Goal: Task Accomplishment & Management: Complete application form

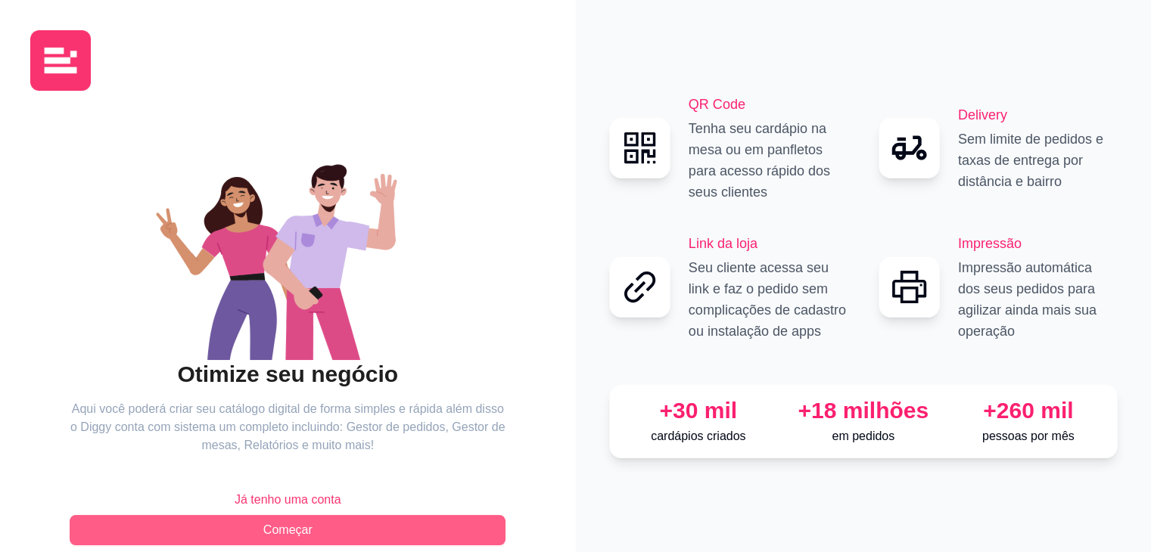
click at [303, 518] on button "Começar" at bounding box center [288, 530] width 436 height 30
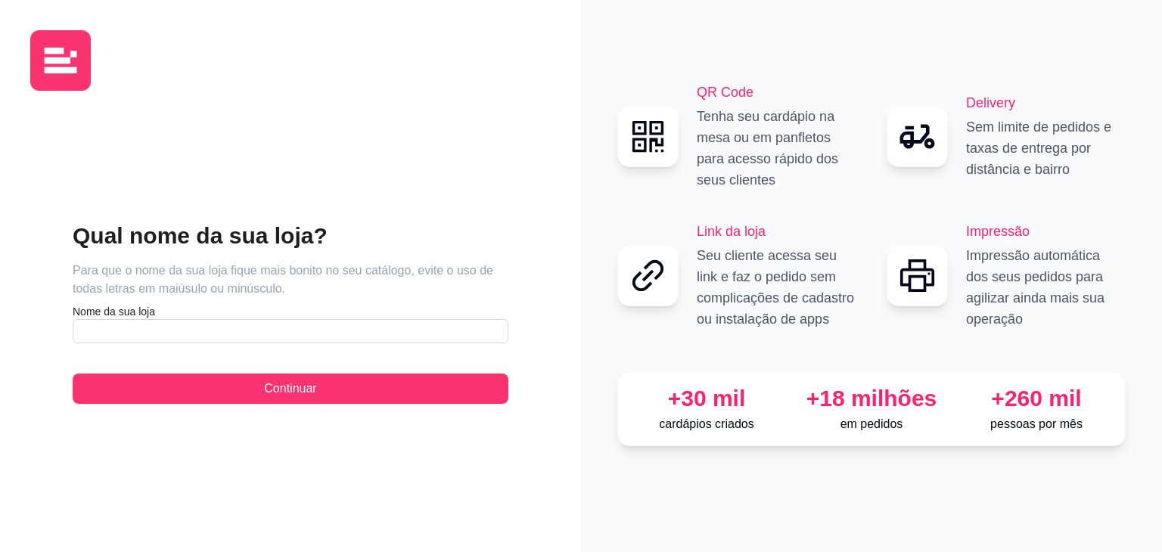
click at [297, 344] on div "Qual nome da sua loja? Para que o nome da sua loja fique mais bonito no seu cat…" at bounding box center [291, 313] width 436 height 182
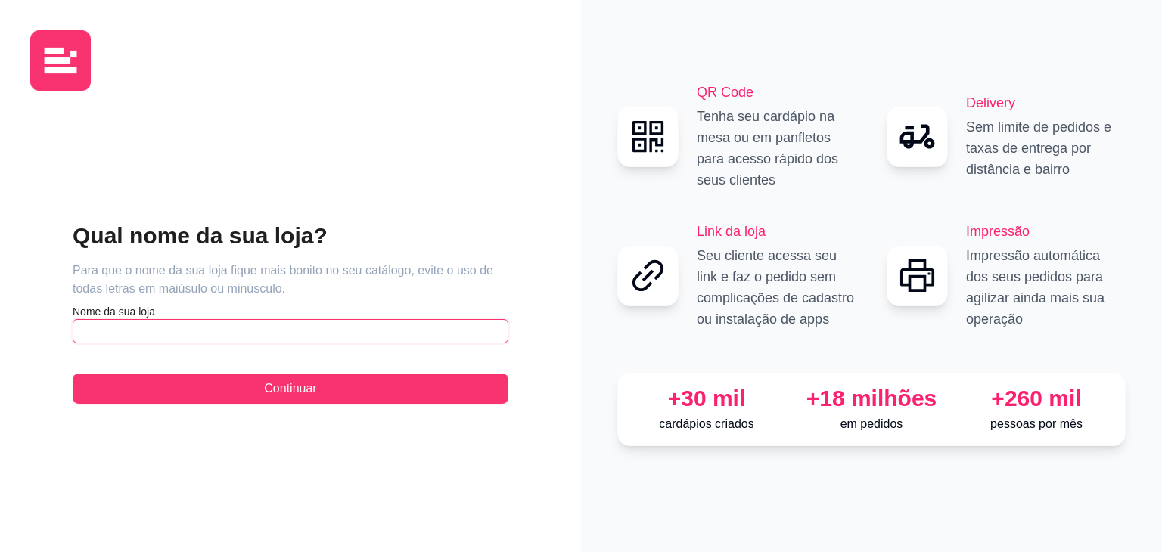
click at [301, 336] on input "text" at bounding box center [291, 331] width 436 height 24
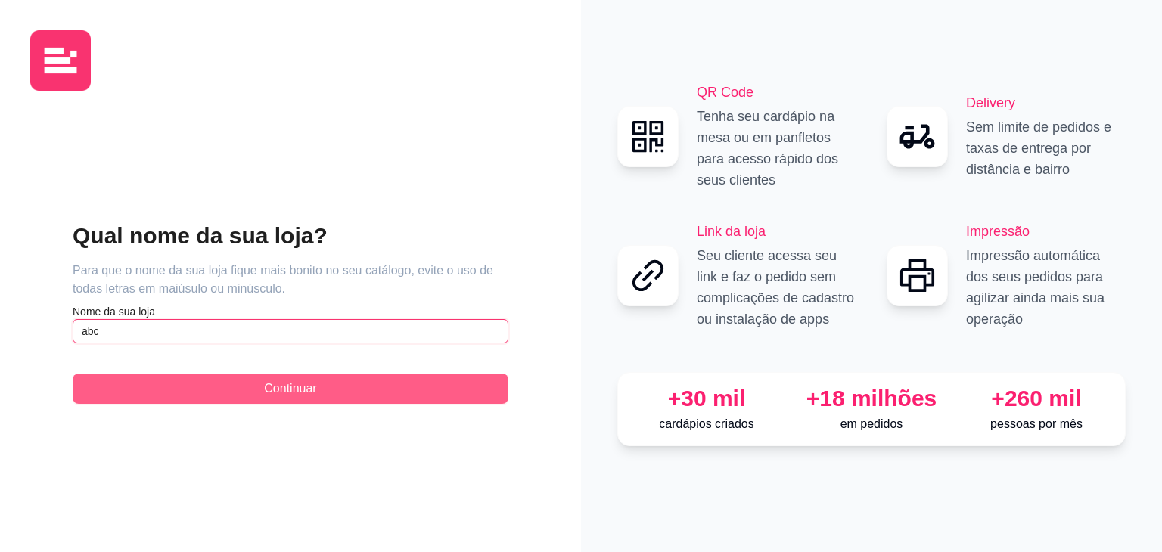
type input "abc"
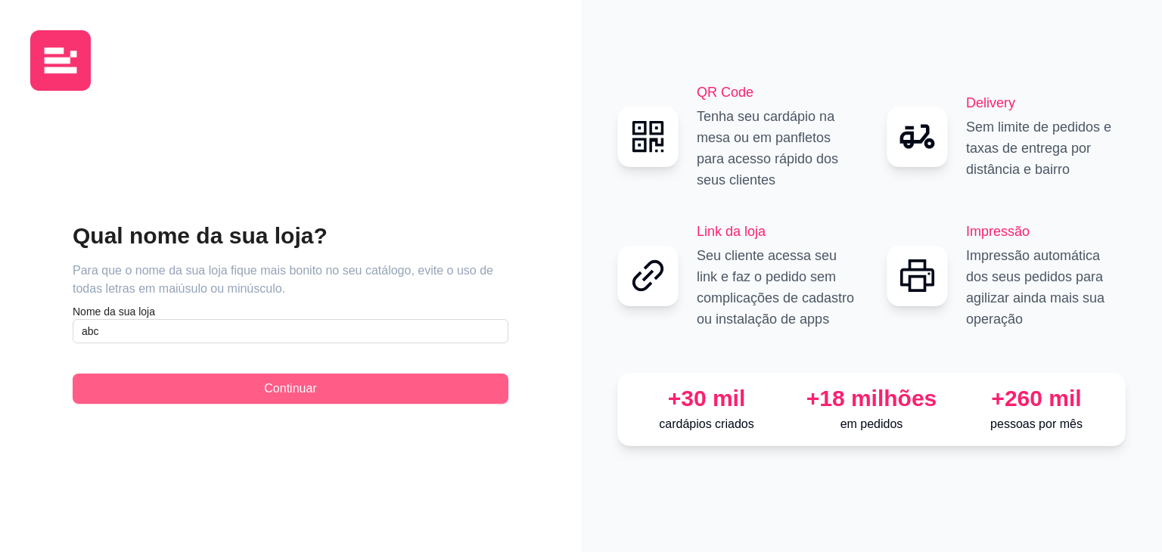
click at [313, 384] on span "Continuar" at bounding box center [290, 389] width 52 height 18
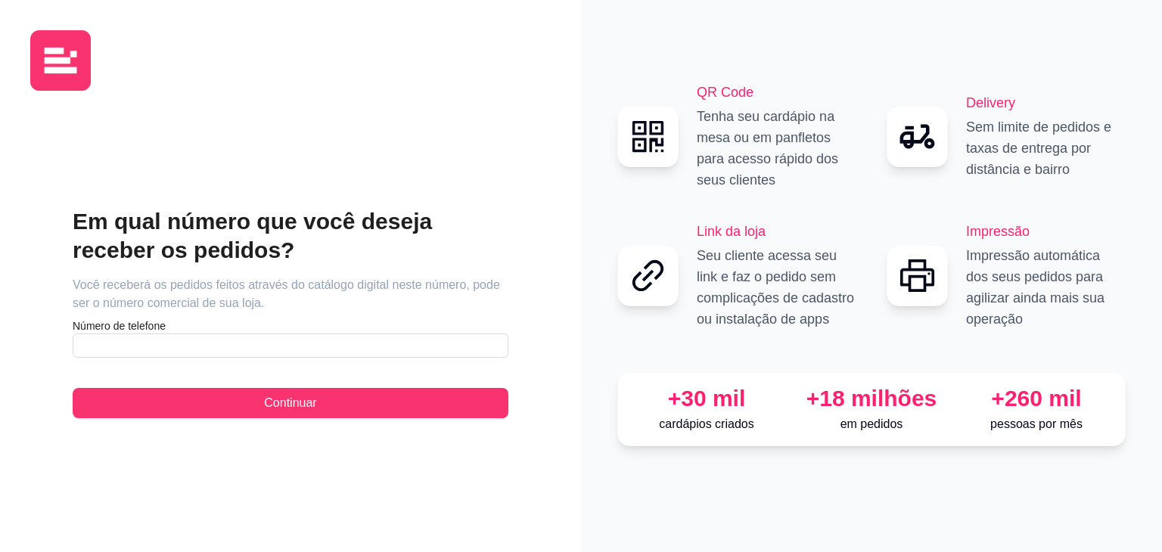
click at [288, 331] on article "Número de telefone" at bounding box center [291, 326] width 436 height 15
click at [292, 337] on input "text" at bounding box center [291, 346] width 436 height 24
type input "(11) 9 3227-0285"
click at [263, 385] on div "Em qual número que você deseja receber os pedidos? Você receberá os pedidos fei…" at bounding box center [291, 312] width 436 height 211
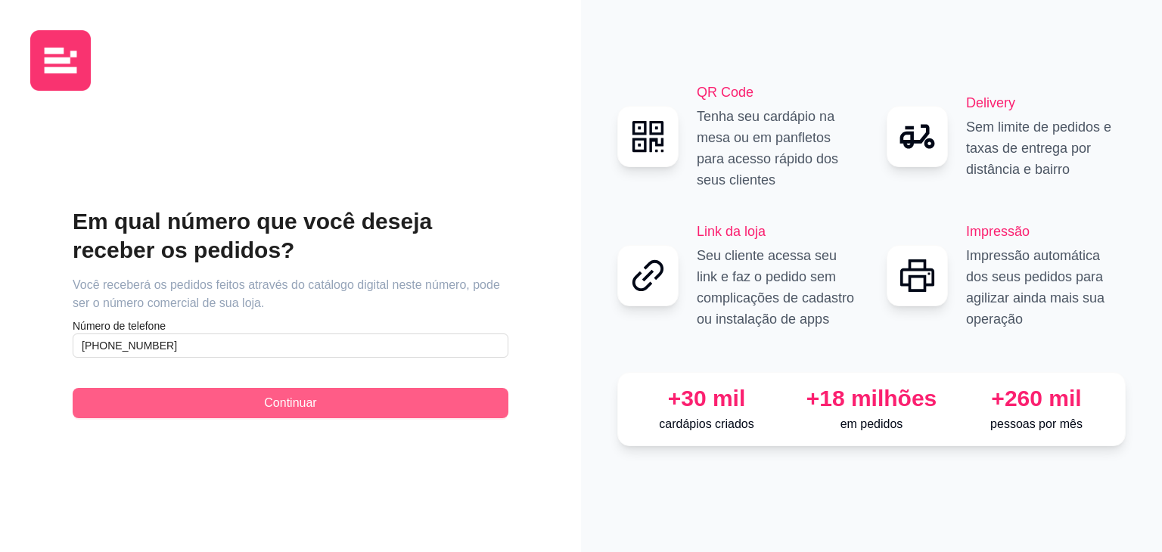
click at [286, 400] on span "Continuar" at bounding box center [290, 403] width 52 height 18
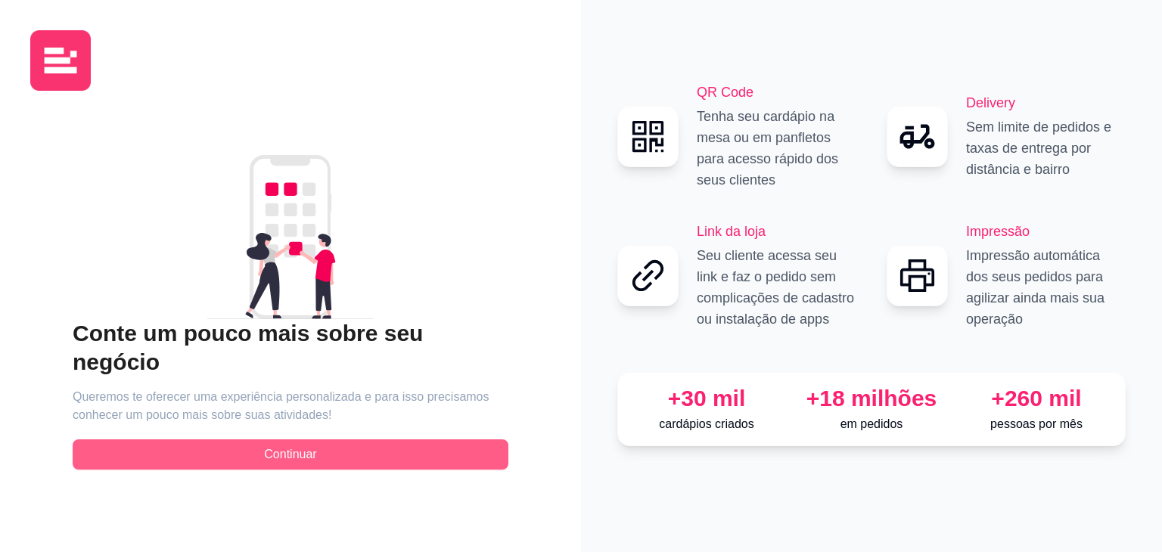
click at [300, 452] on button "Continuar" at bounding box center [291, 455] width 436 height 30
click at [303, 450] on button "Continuar" at bounding box center [291, 455] width 436 height 30
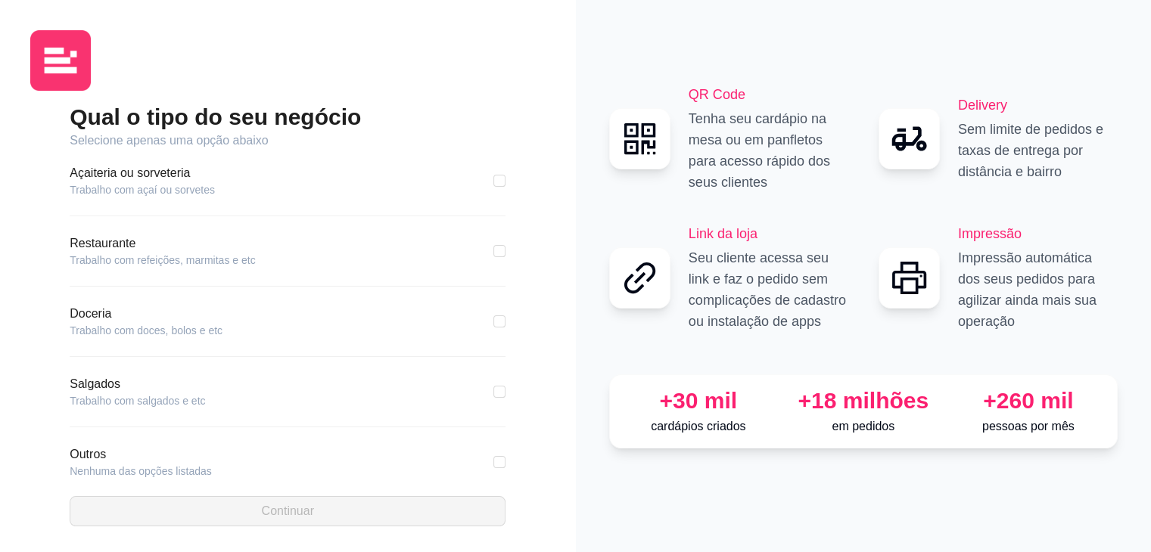
scroll to position [245, 0]
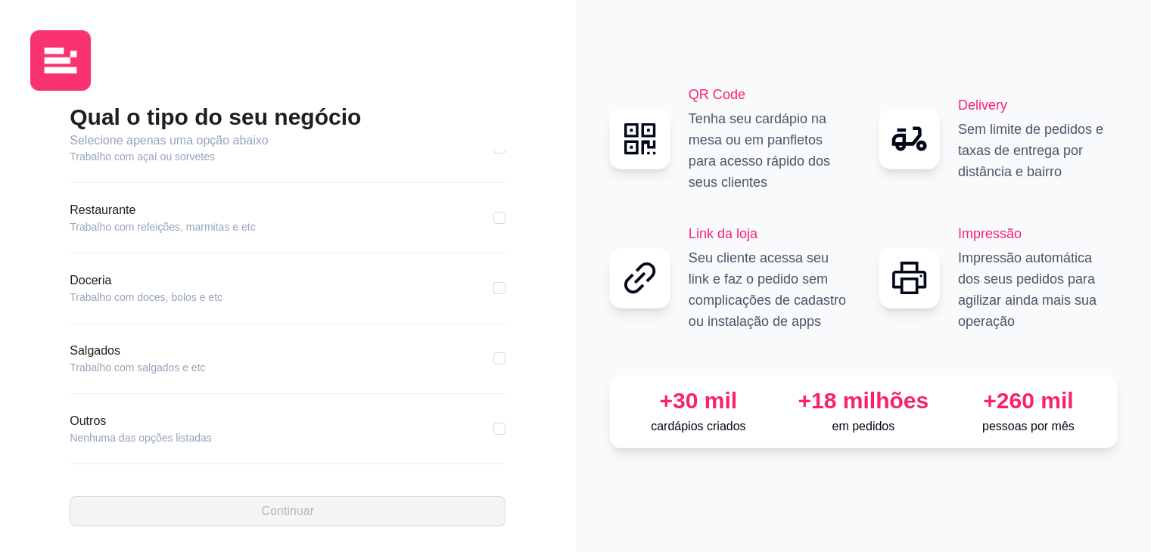
click at [278, 415] on div "Outros Nenhuma das opções listadas" at bounding box center [288, 428] width 436 height 33
click at [276, 425] on div "Outros Nenhuma das opções listadas" at bounding box center [288, 428] width 436 height 33
click at [145, 398] on div "Pizzaria Trabalho com pizzaria Hamburgueria Trabalho com hamburgueria Sushi Tra…" at bounding box center [288, 315] width 436 height 331
click at [83, 407] on div "Pizzaria Trabalho com pizzaria Hamburgueria Trabalho com hamburgueria Sushi Tra…" at bounding box center [288, 315] width 436 height 331
click at [85, 408] on div "Pizzaria Trabalho com pizzaria Hamburgueria Trabalho com hamburgueria Sushi Tra…" at bounding box center [288, 315] width 436 height 331
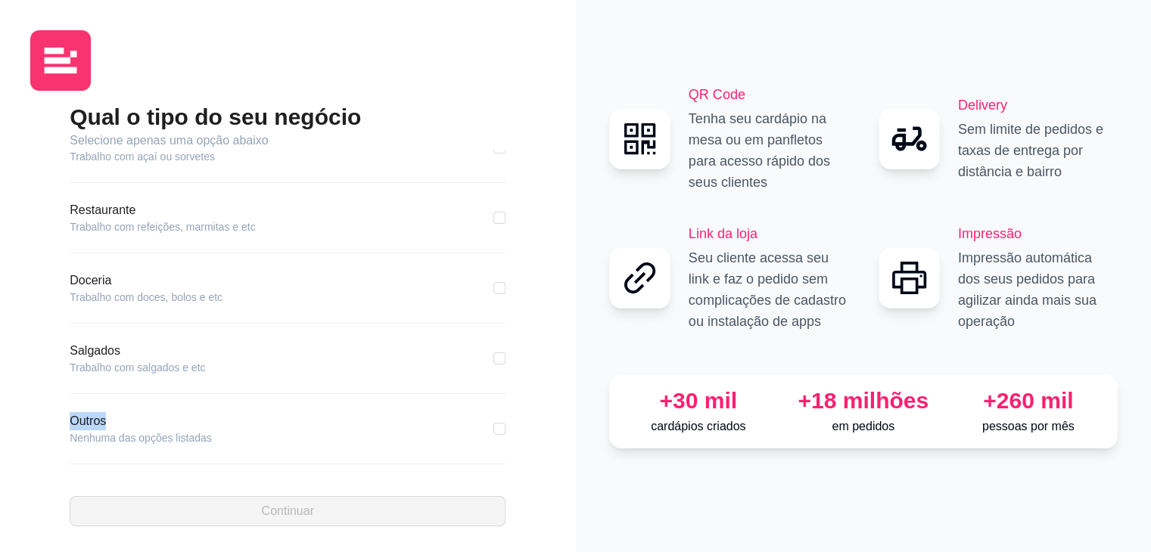
click at [86, 408] on div "Pizzaria Trabalho com pizzaria Hamburgueria Trabalho com hamburgueria Sushi Tra…" at bounding box center [288, 315] width 436 height 331
click at [90, 412] on article "Outros" at bounding box center [141, 421] width 142 height 18
click at [124, 434] on article "Nenhuma das opções listadas" at bounding box center [141, 438] width 142 height 15
click at [109, 346] on article "Salgados" at bounding box center [137, 351] width 135 height 18
click at [109, 350] on article "Salgados" at bounding box center [137, 351] width 135 height 18
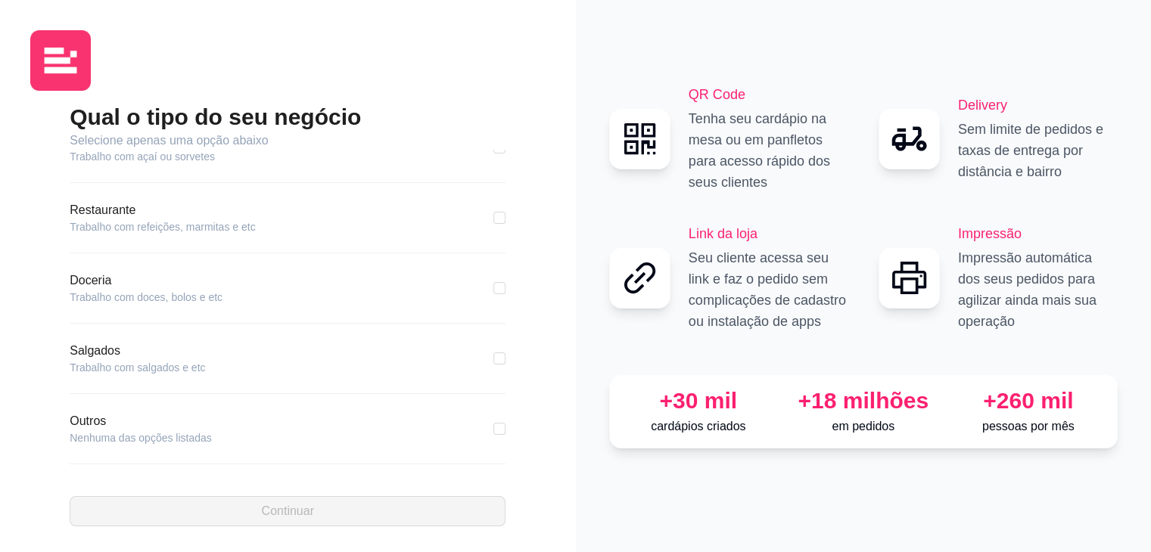
scroll to position [0, 0]
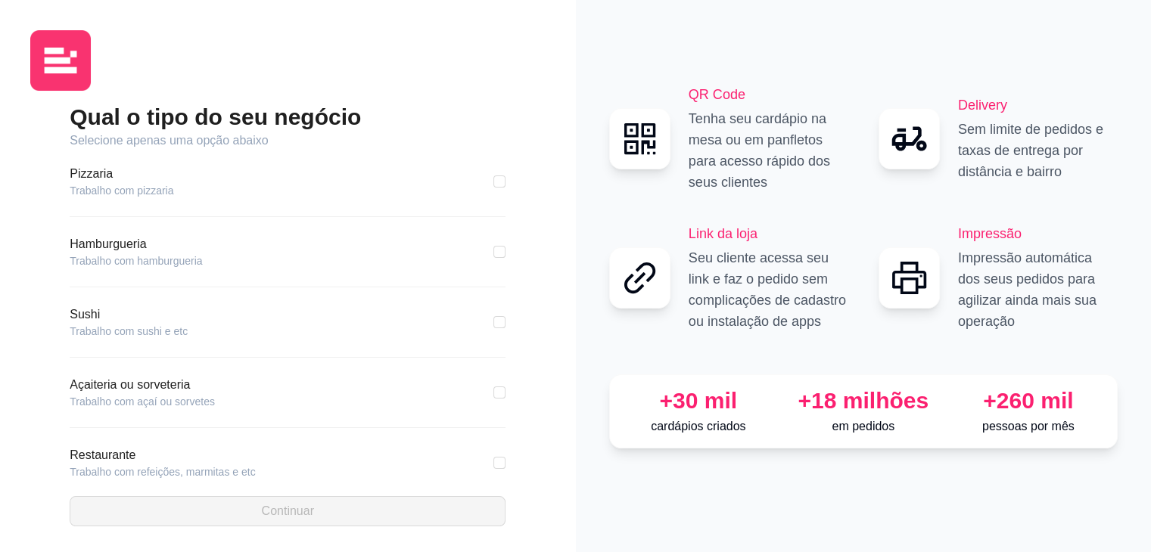
click at [129, 185] on article "Trabalho com pizzaria" at bounding box center [122, 190] width 104 height 15
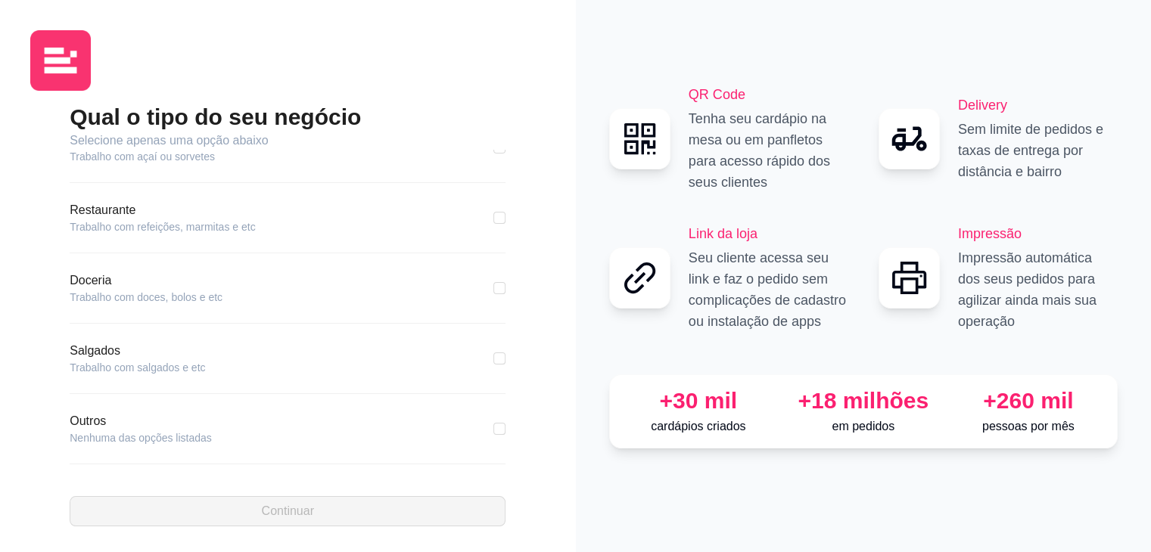
click at [298, 537] on div "Qual o tipo do seu negócio Selecione apenas uma opção abaixo Pizzaria Trabalho …" at bounding box center [288, 278] width 576 height 557
click at [493, 427] on input "checkbox" at bounding box center [499, 429] width 12 height 12
checkbox input "true"
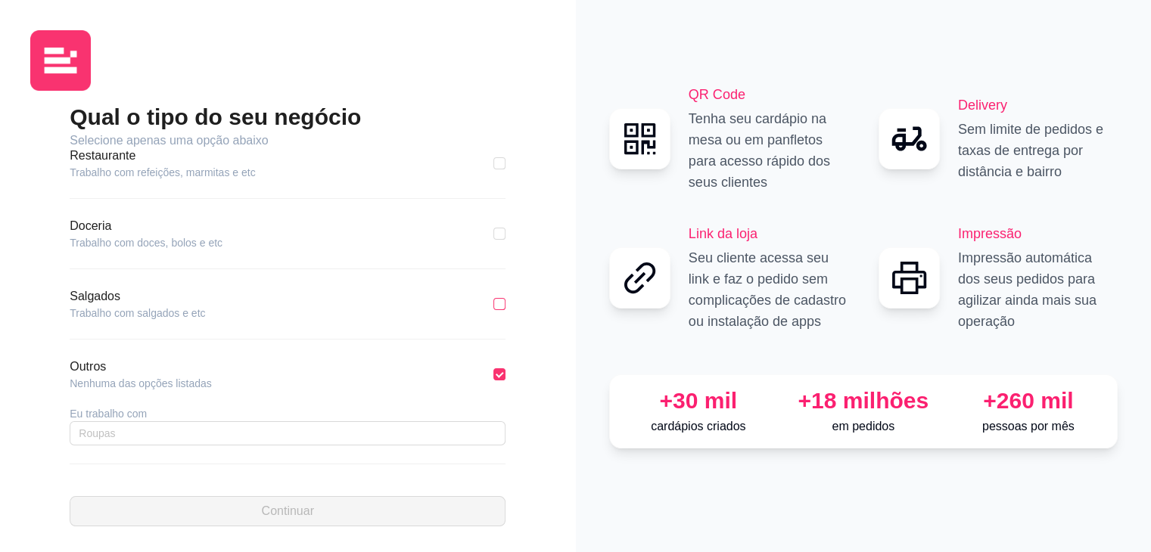
click at [493, 306] on input "checkbox" at bounding box center [499, 304] width 12 height 12
checkbox input "true"
checkbox input "false"
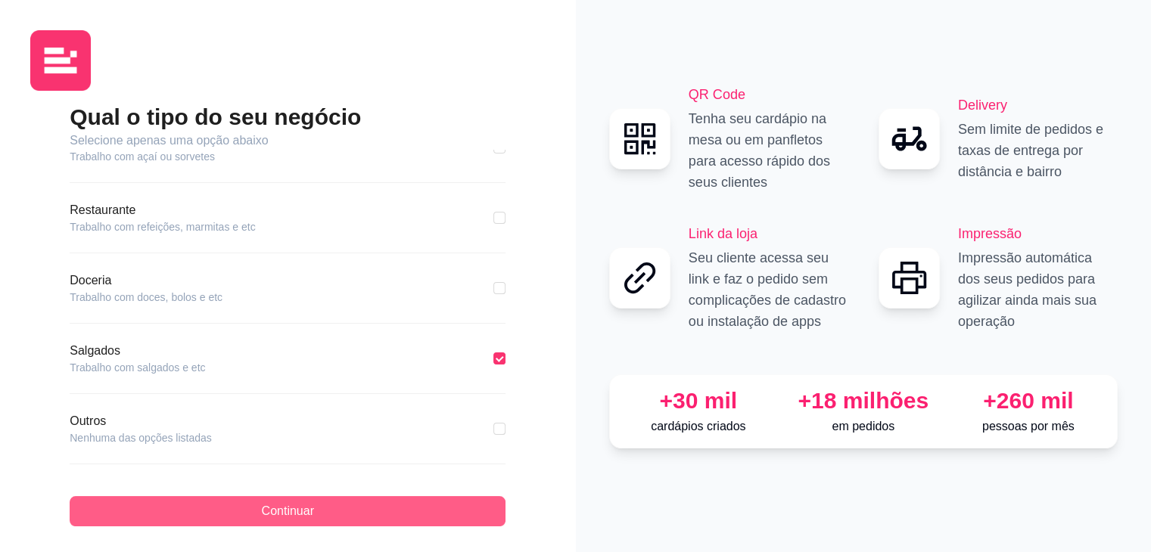
click at [355, 518] on button "Continuar" at bounding box center [288, 511] width 436 height 30
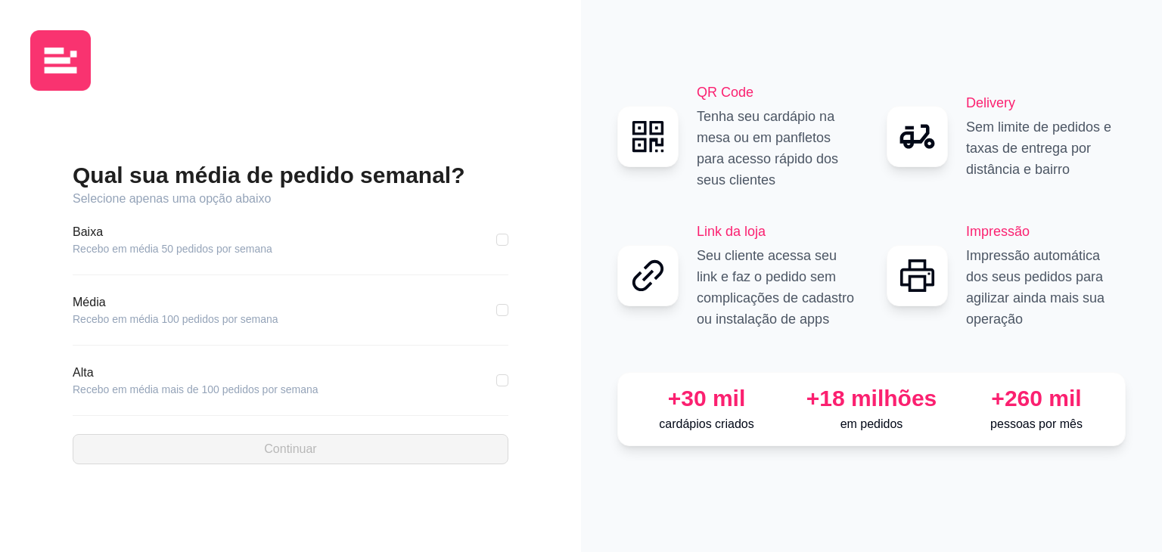
click at [241, 228] on article "Baixa" at bounding box center [173, 232] width 200 height 18
click at [498, 234] on input "checkbox" at bounding box center [502, 240] width 12 height 12
checkbox input "true"
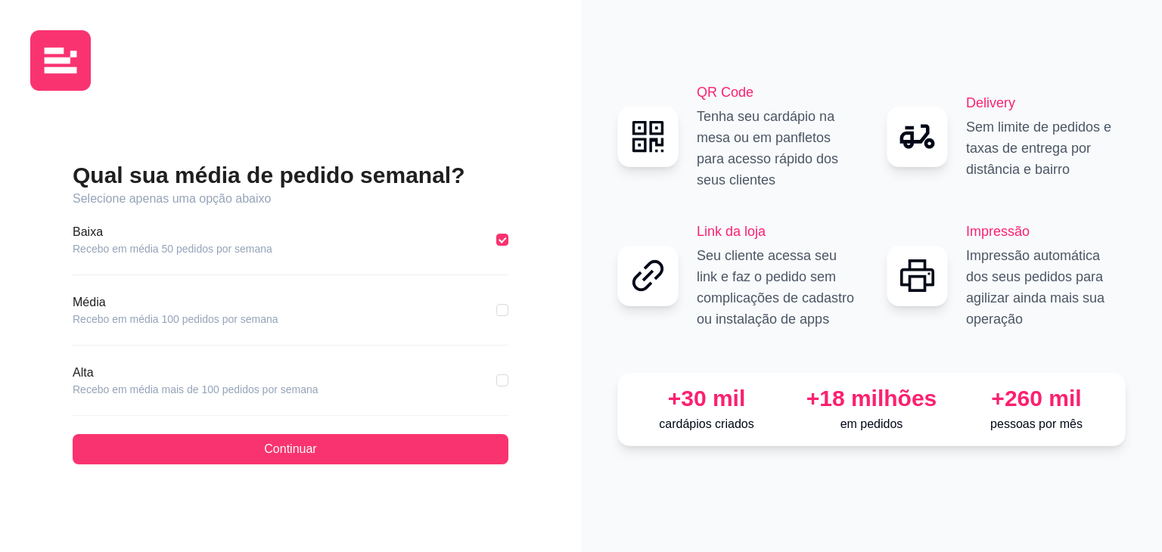
click at [400, 418] on div "Qual sua média de pedido semanal? Selecione apenas uma opção abaixo Baixa Receb…" at bounding box center [291, 312] width 436 height 303
click at [407, 465] on div "Qual sua média de pedido semanal? Selecione apenas uma opção abaixo Baixa Receb…" at bounding box center [290, 312] width 521 height 419
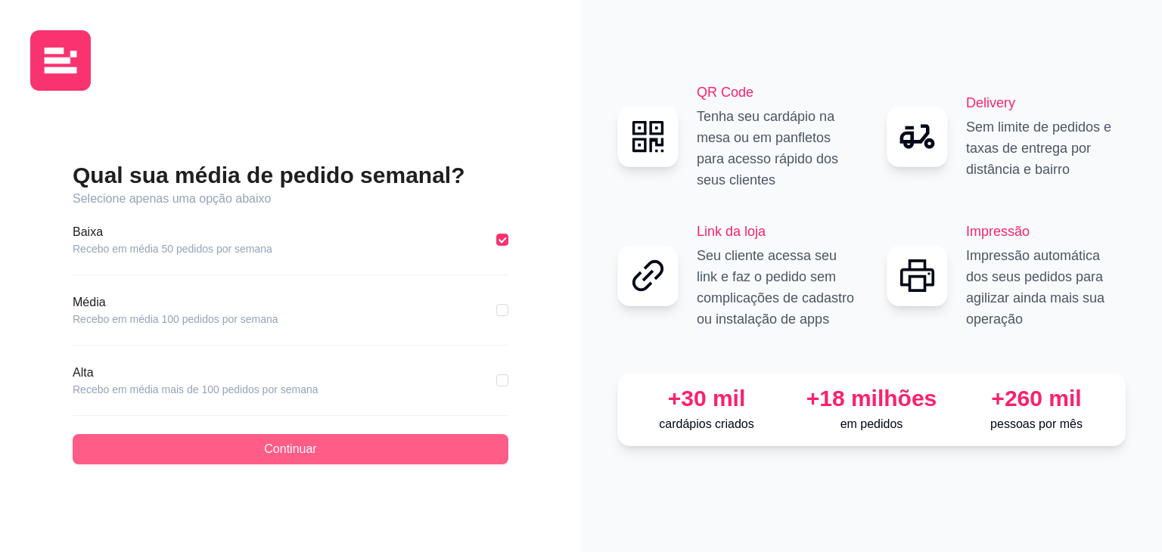
click at [431, 451] on button "Continuar" at bounding box center [291, 449] width 436 height 30
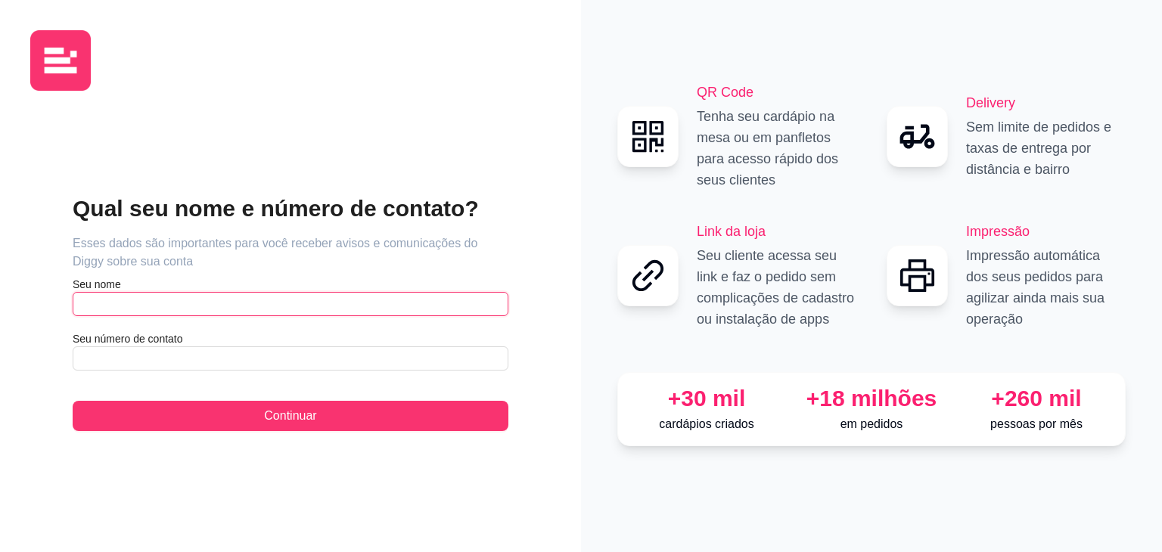
click at [267, 303] on input "text" at bounding box center [291, 304] width 436 height 24
type input "v"
type input "vinicius"
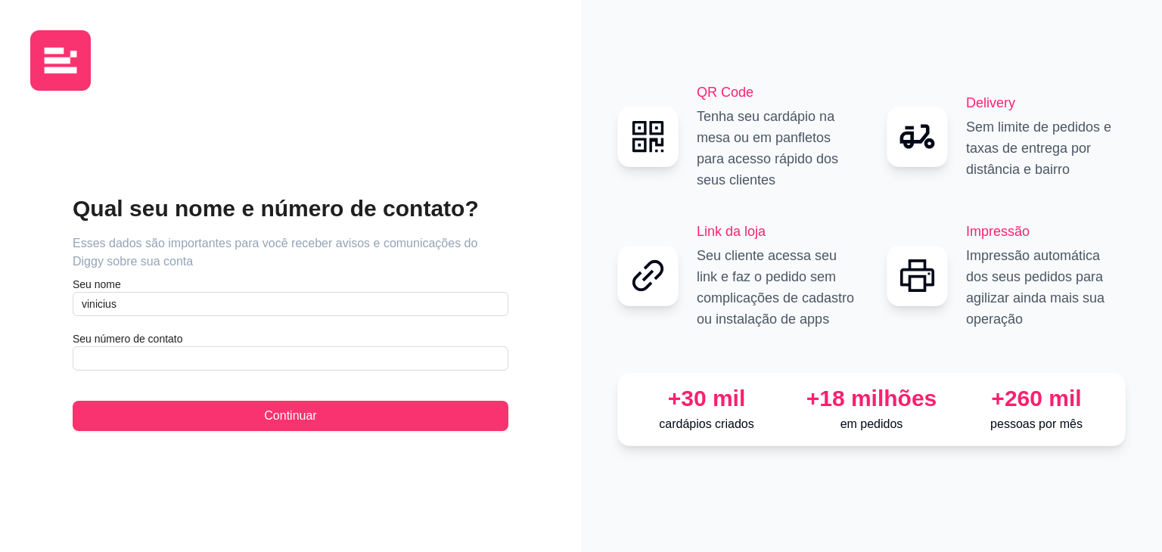
click at [257, 371] on div "Qual seu nome e número de contato? Esses dados são importantes para você recebe…" at bounding box center [291, 312] width 436 height 237
click at [257, 361] on input "text" at bounding box center [291, 359] width 436 height 24
type input "(11) 9 3227-0285"
click at [275, 440] on div "Qual seu nome e número de contato? Esses dados são importantes para você recebe…" at bounding box center [290, 312] width 521 height 419
click at [279, 434] on div "Qual seu nome e número de contato? Esses dados são importantes para você recebe…" at bounding box center [290, 312] width 521 height 419
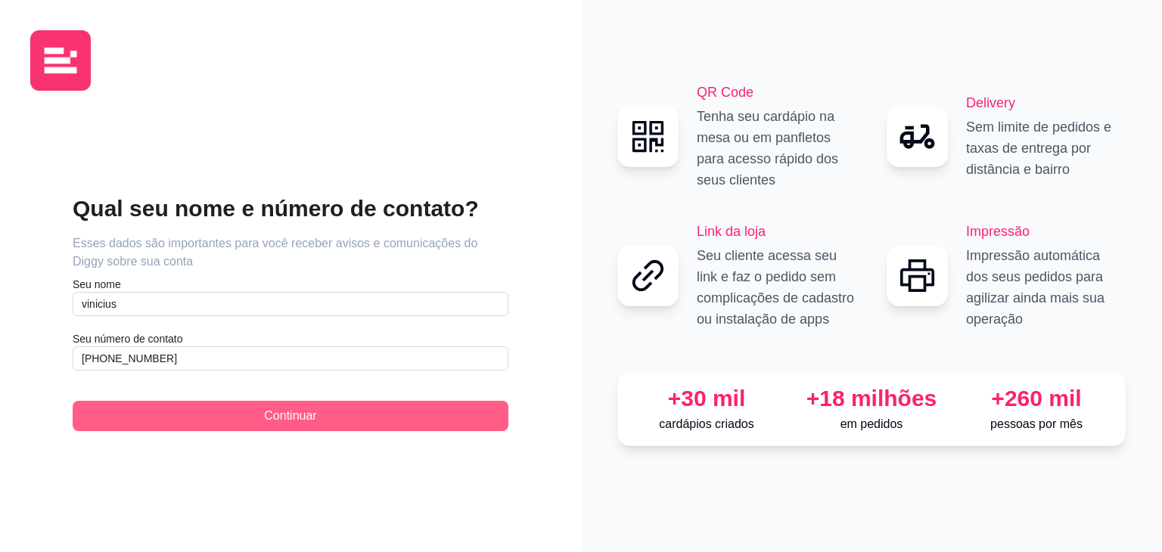
click at [309, 416] on span "Continuar" at bounding box center [290, 416] width 52 height 18
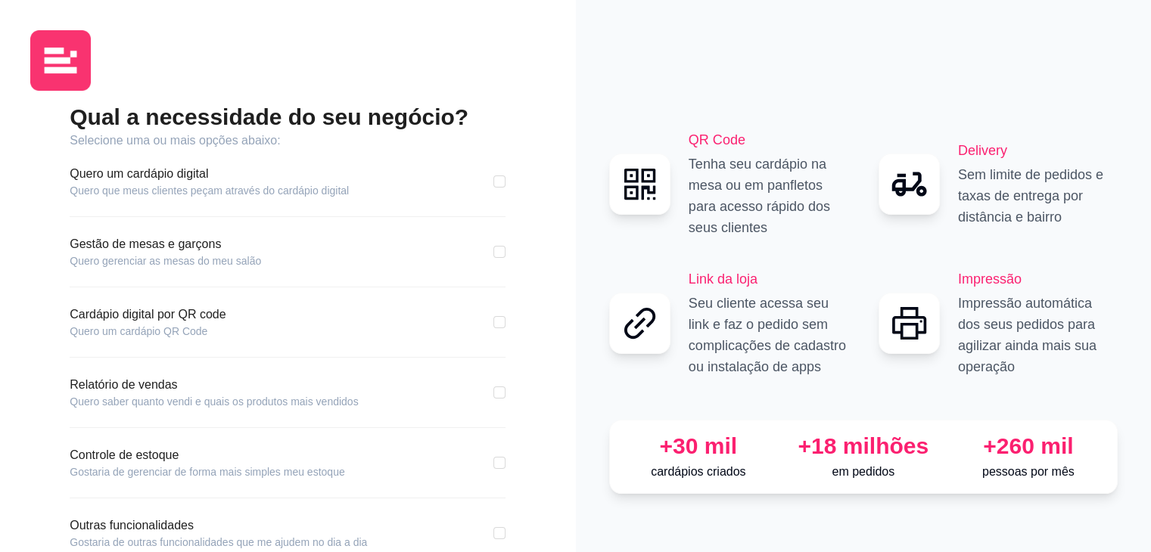
scroll to position [95, 0]
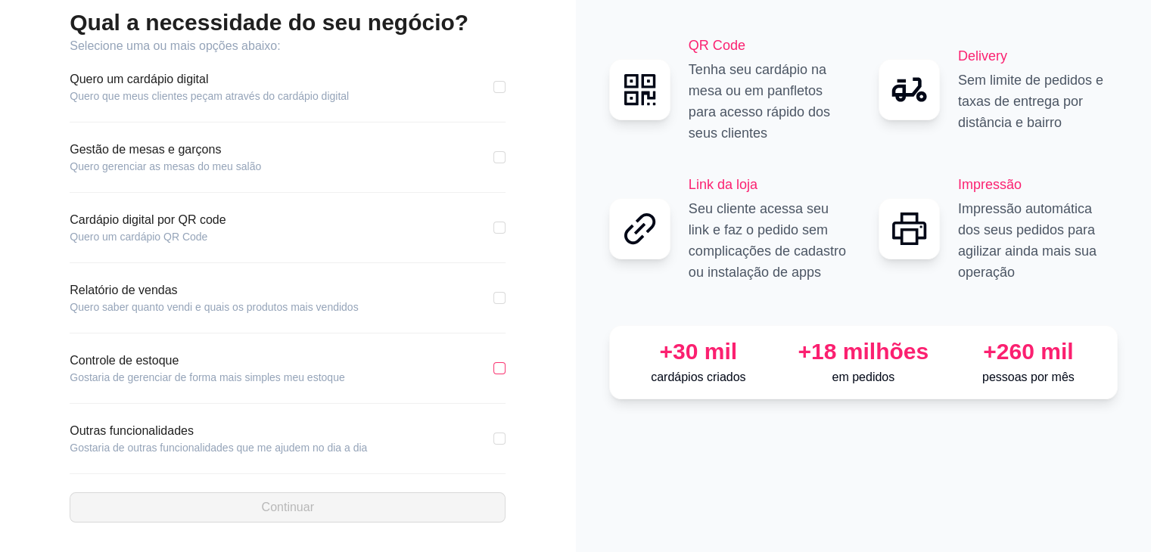
click at [495, 366] on input "checkbox" at bounding box center [499, 368] width 12 height 12
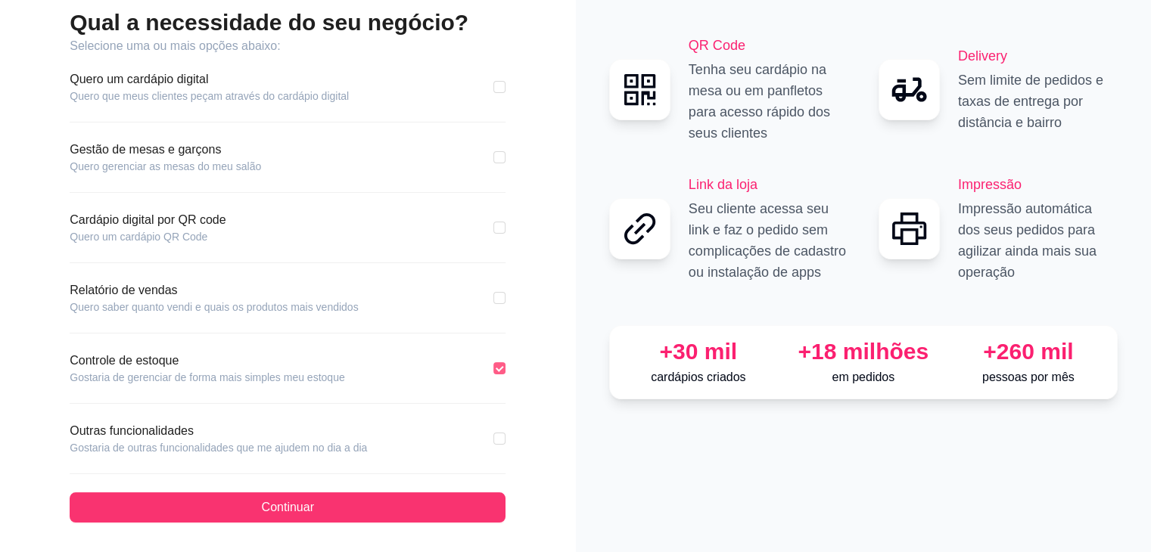
click at [503, 369] on input "checkbox" at bounding box center [499, 368] width 12 height 12
checkbox input "false"
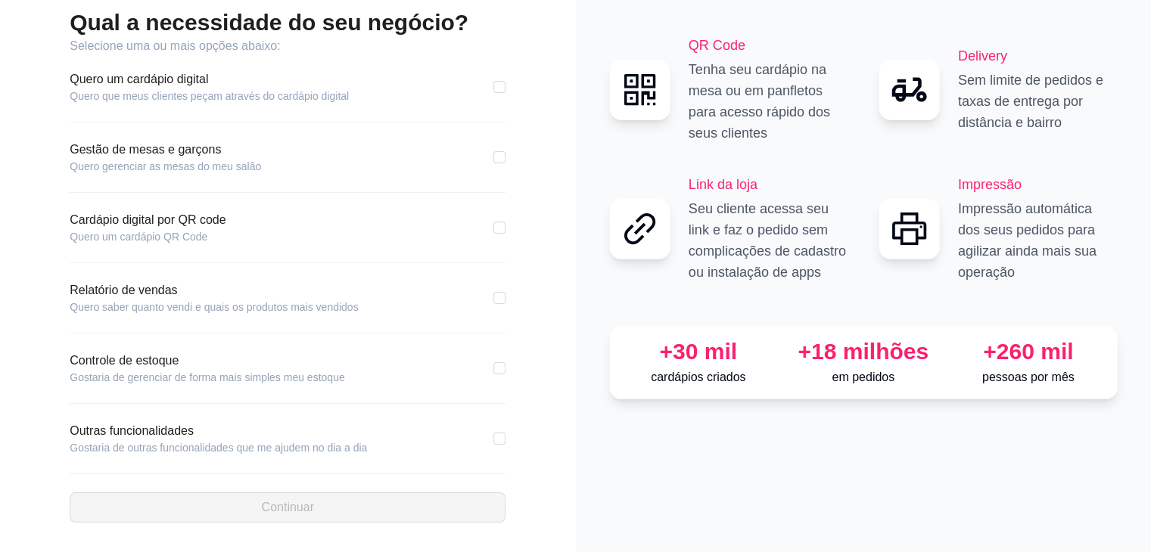
click at [494, 446] on label at bounding box center [499, 439] width 12 height 17
click at [494, 445] on input "checkbox" at bounding box center [499, 439] width 12 height 12
checkbox input "true"
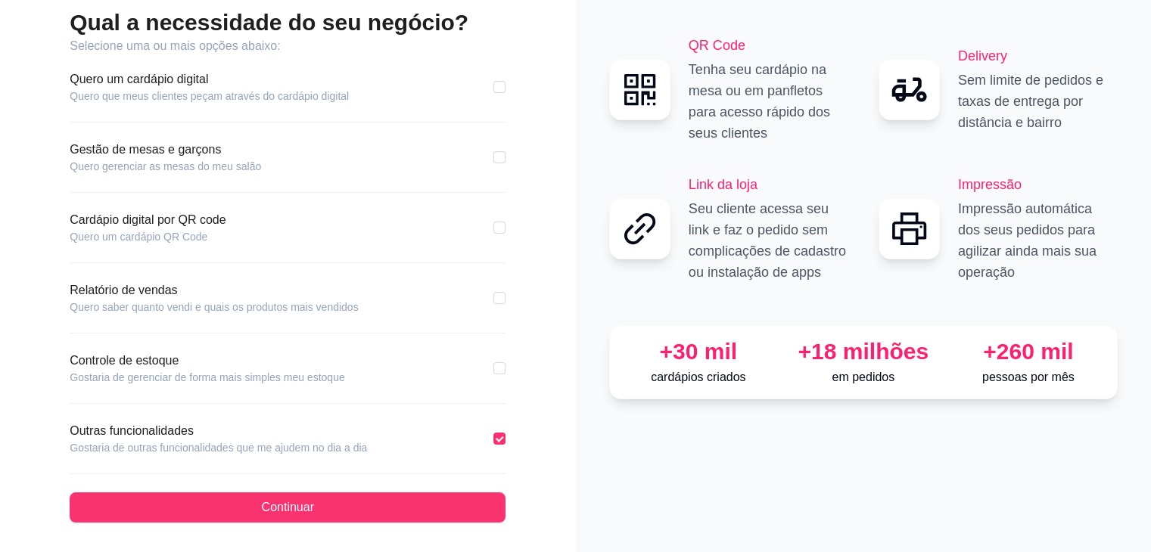
click at [463, 522] on div "Qual a necessidade do seu negócio? Selecione uma ou mais opções abaixo: Quero u…" at bounding box center [288, 229] width 576 height 648
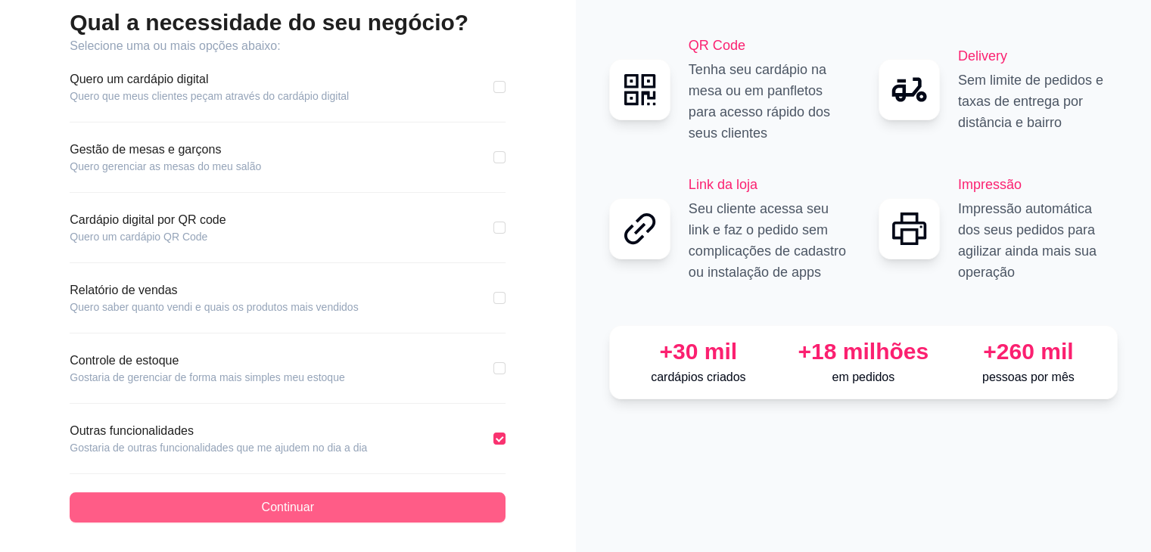
click at [455, 518] on button "Continuar" at bounding box center [288, 508] width 436 height 30
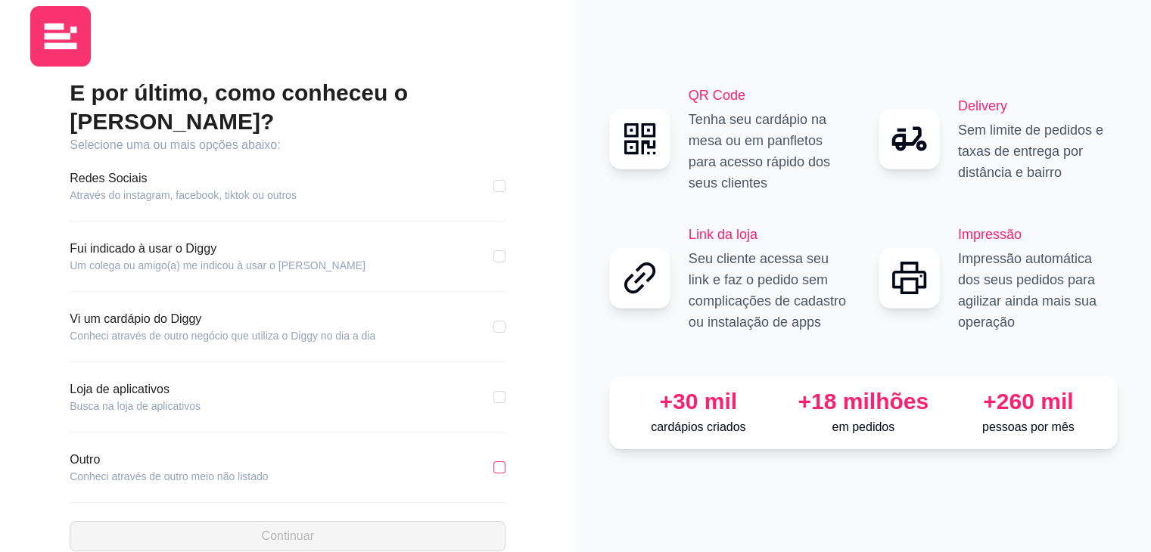
click at [494, 462] on input "checkbox" at bounding box center [499, 468] width 12 height 12
checkbox input "true"
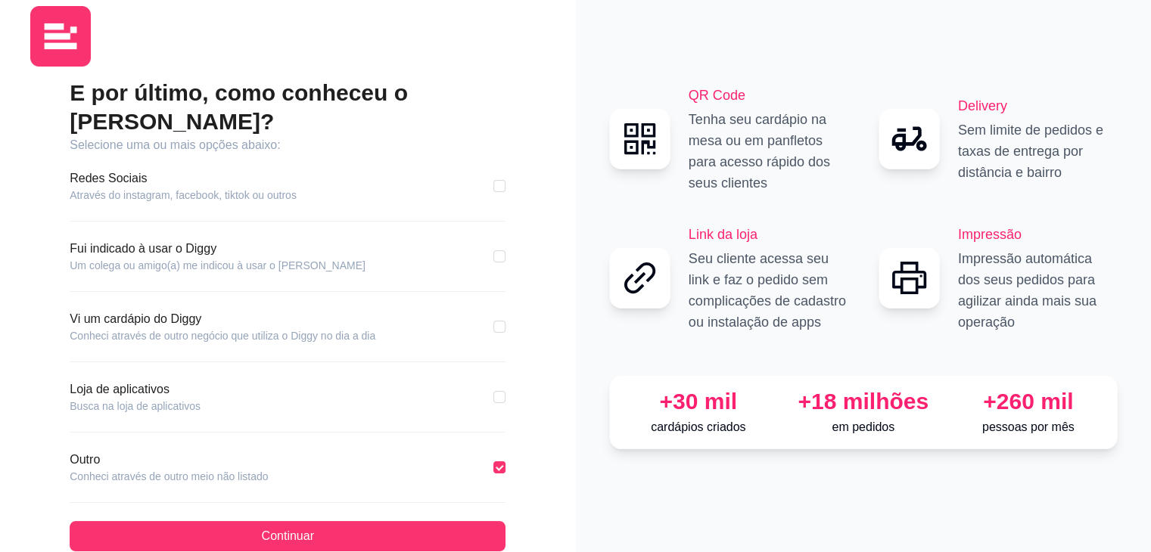
click at [418, 487] on div "E por último, como conheceu o Diggy? Selecione uma ou mais opções abaixo: Redes…" at bounding box center [288, 315] width 436 height 473
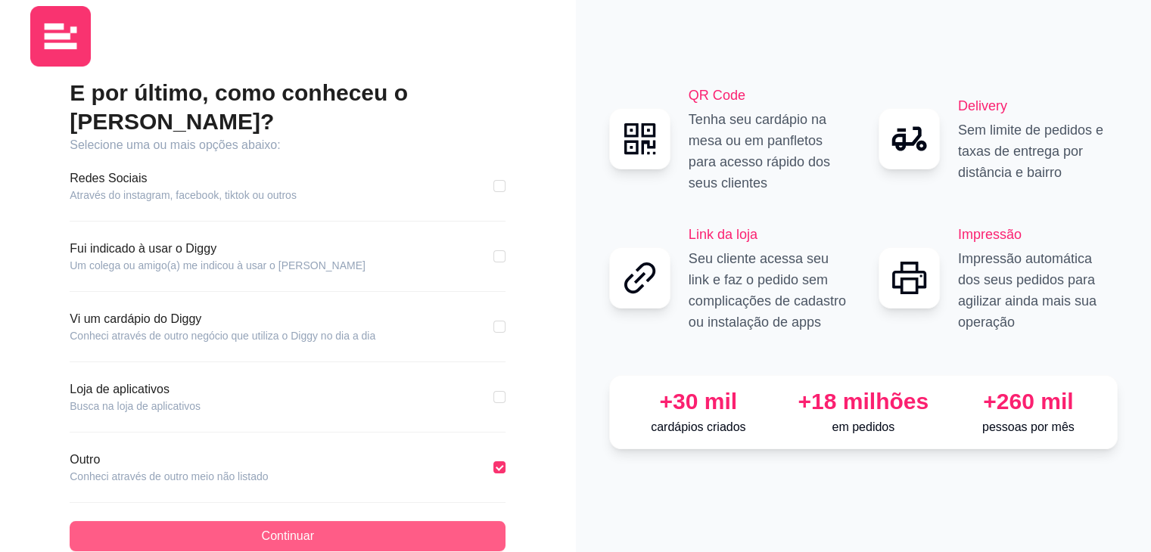
click at [412, 521] on button "Continuar" at bounding box center [288, 536] width 436 height 30
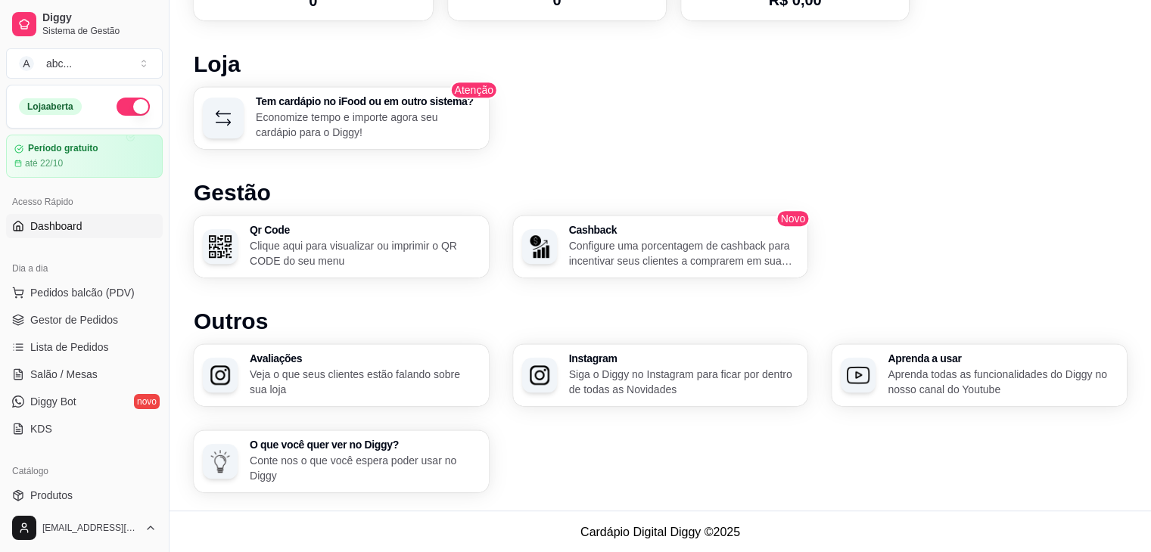
click at [219, 295] on div "Desempenho Últimos 7 dias Número de pedidos Você está vendo os pedidos recebido…" at bounding box center [660, 16] width 933 height 951
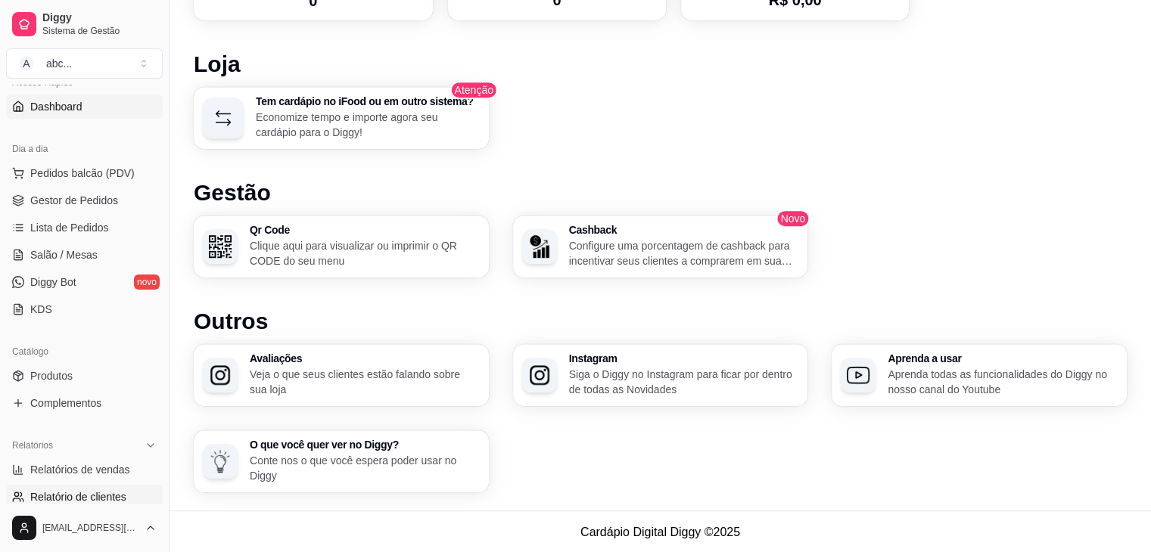
scroll to position [118, 0]
click at [76, 279] on span "Diggy Bot" at bounding box center [53, 283] width 46 height 15
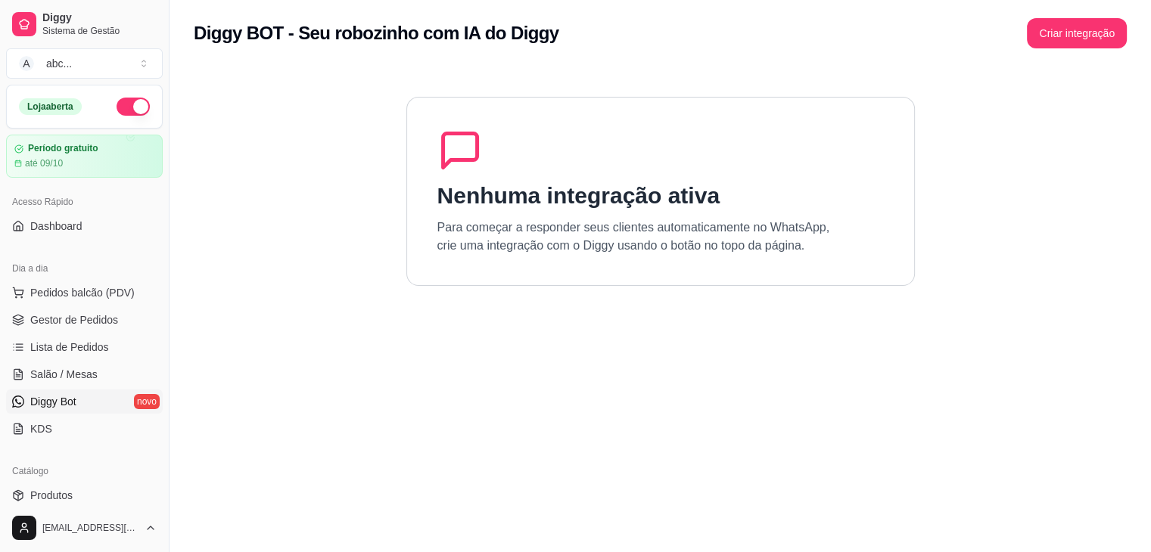
click at [86, 45] on div "Diggy Sistema de Gestão A abc ..." at bounding box center [84, 42] width 169 height 85
click at [101, 71] on button "A abc ..." at bounding box center [84, 63] width 157 height 30
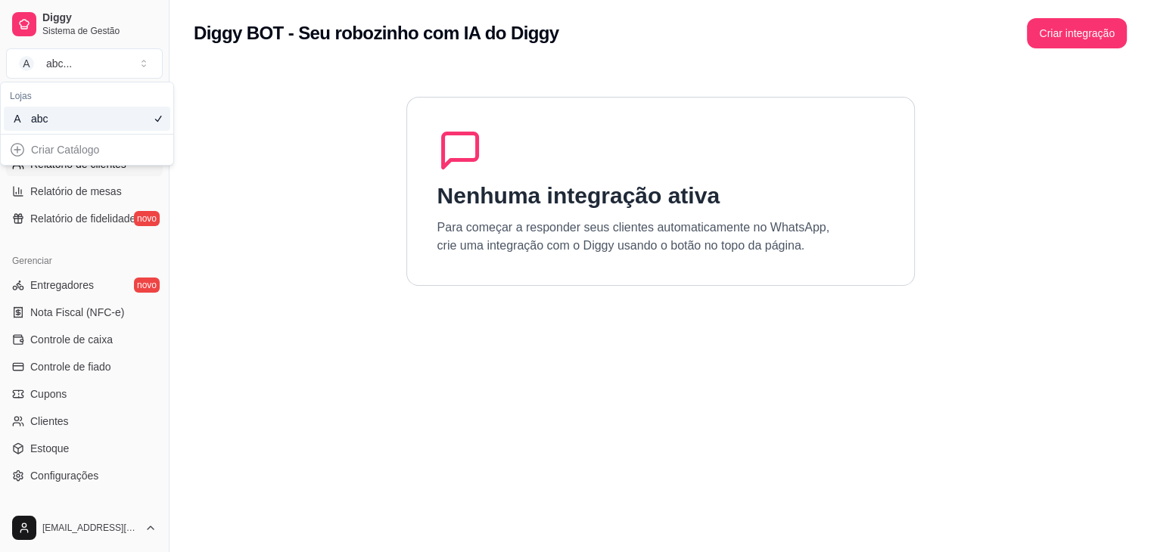
scroll to position [536, 0]
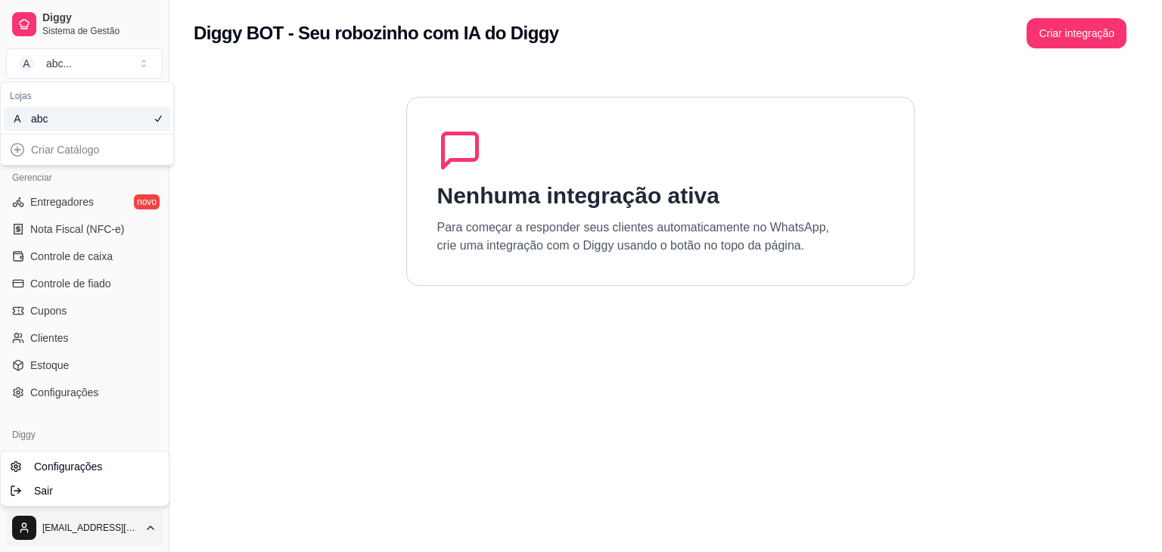
click at [61, 515] on html "Diggy Sistema de Gestão A abc ... Loja aberta Período gratuito até 09/10 Acesso…" at bounding box center [581, 276] width 1162 height 552
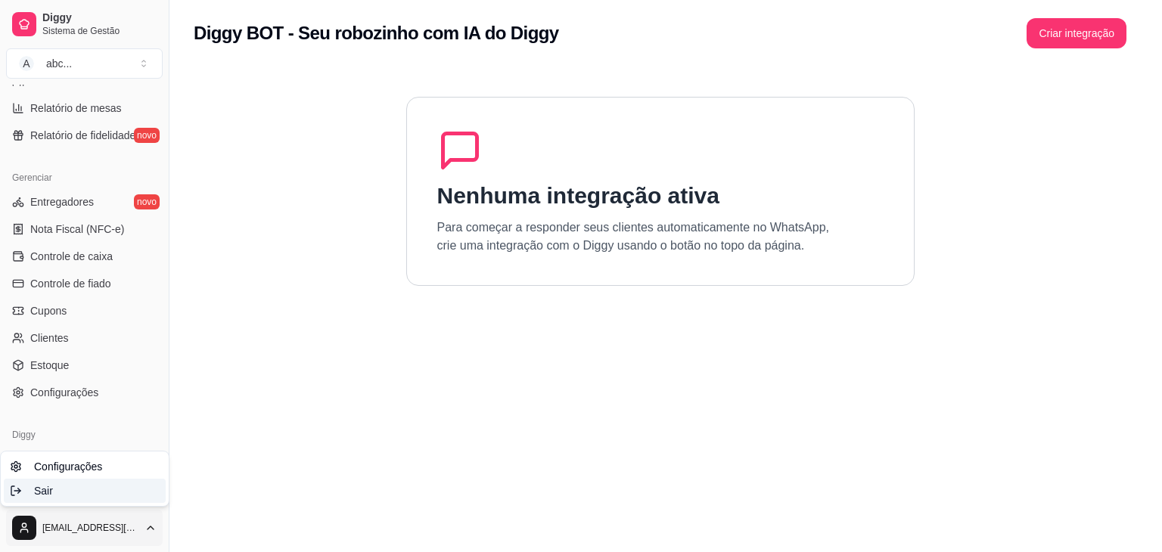
click at [67, 490] on div "Sair" at bounding box center [85, 491] width 162 height 24
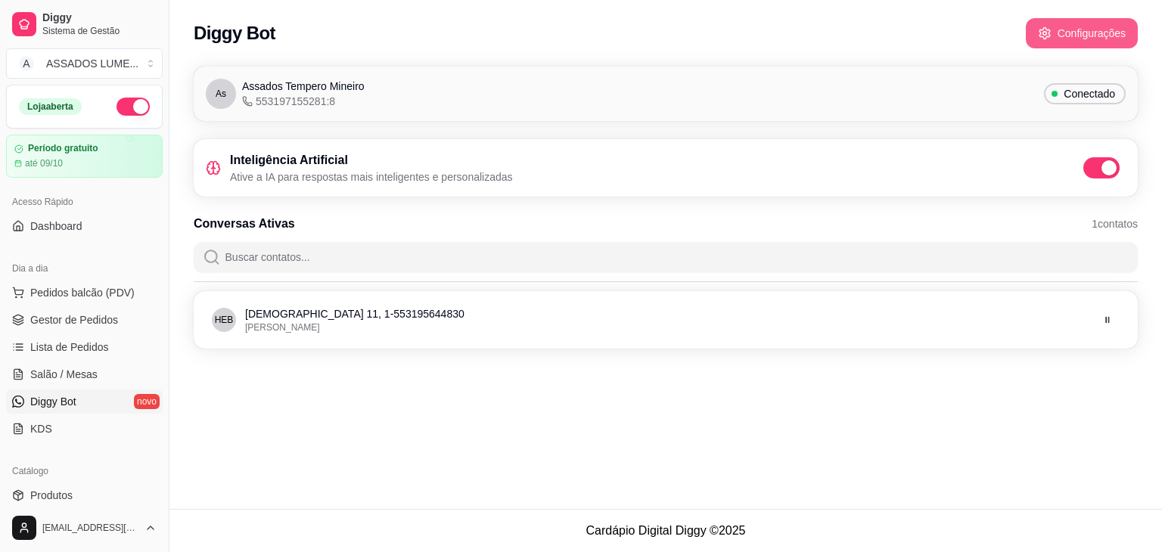
click at [1033, 30] on button "Configurações" at bounding box center [1082, 33] width 112 height 30
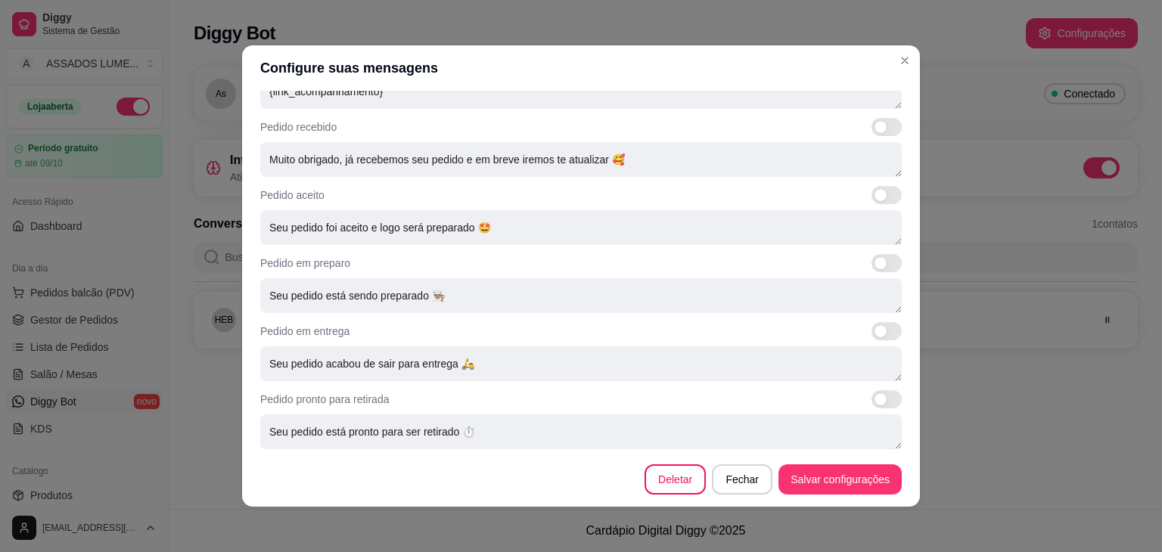
scroll to position [540, 0]
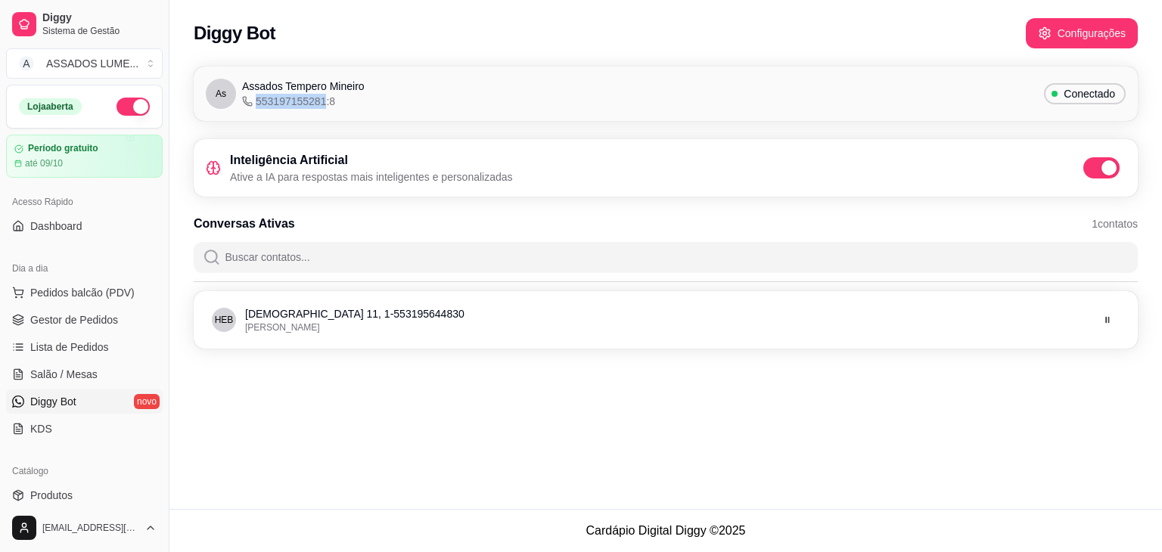
drag, startPoint x: 254, startPoint y: 100, endPoint x: 322, endPoint y: 104, distance: 68.2
click at [322, 104] on span "553197155281:8" at bounding box center [288, 101] width 93 height 15
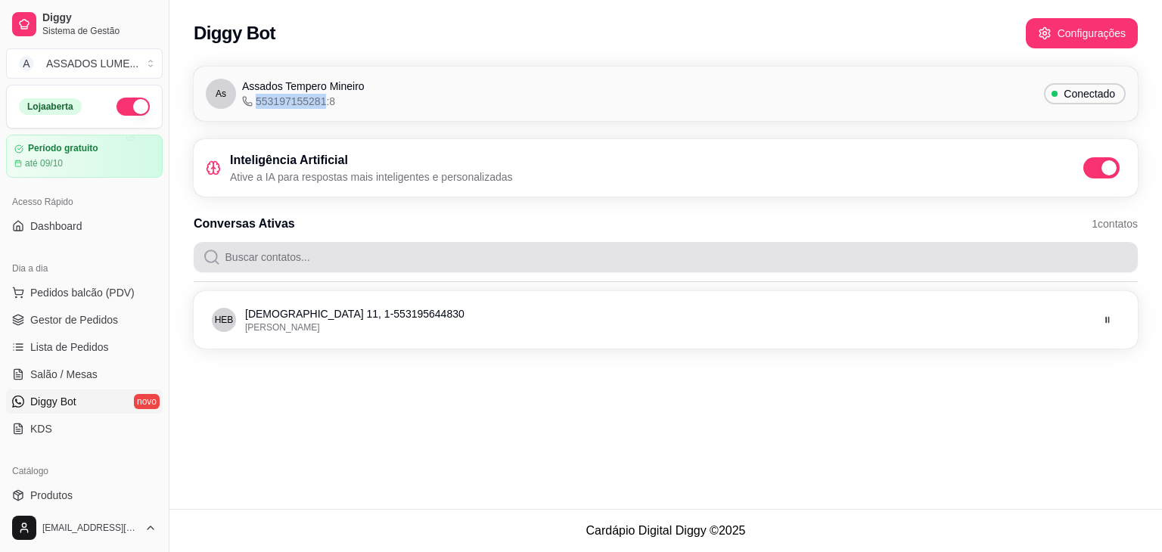
copy span "553197155281"
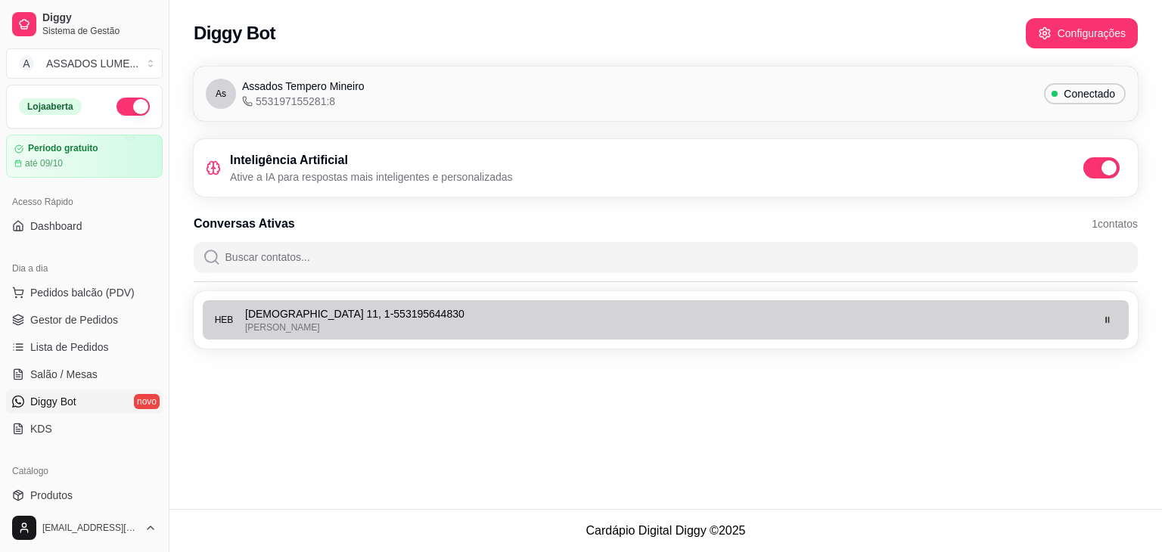
click at [1109, 319] on icon "button" at bounding box center [1107, 320] width 9 height 9
click at [1114, 326] on button "button" at bounding box center [1108, 320] width 24 height 24
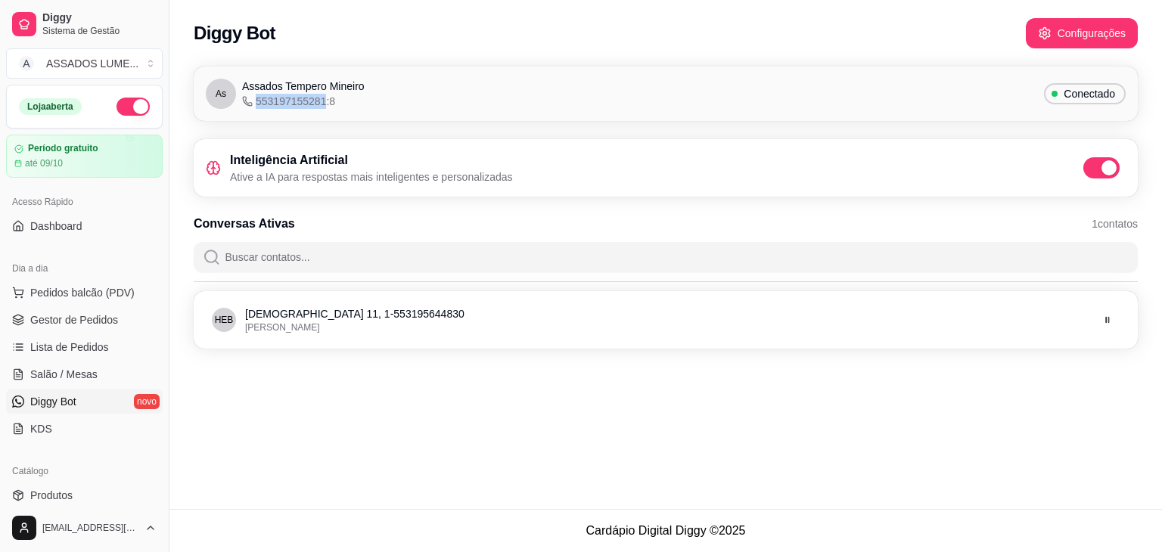
drag, startPoint x: 257, startPoint y: 101, endPoint x: 324, endPoint y: 107, distance: 66.9
click at [324, 107] on span "553197155281:8" at bounding box center [288, 101] width 93 height 15
copy span "553197155281"
